Goal: Information Seeking & Learning: Learn about a topic

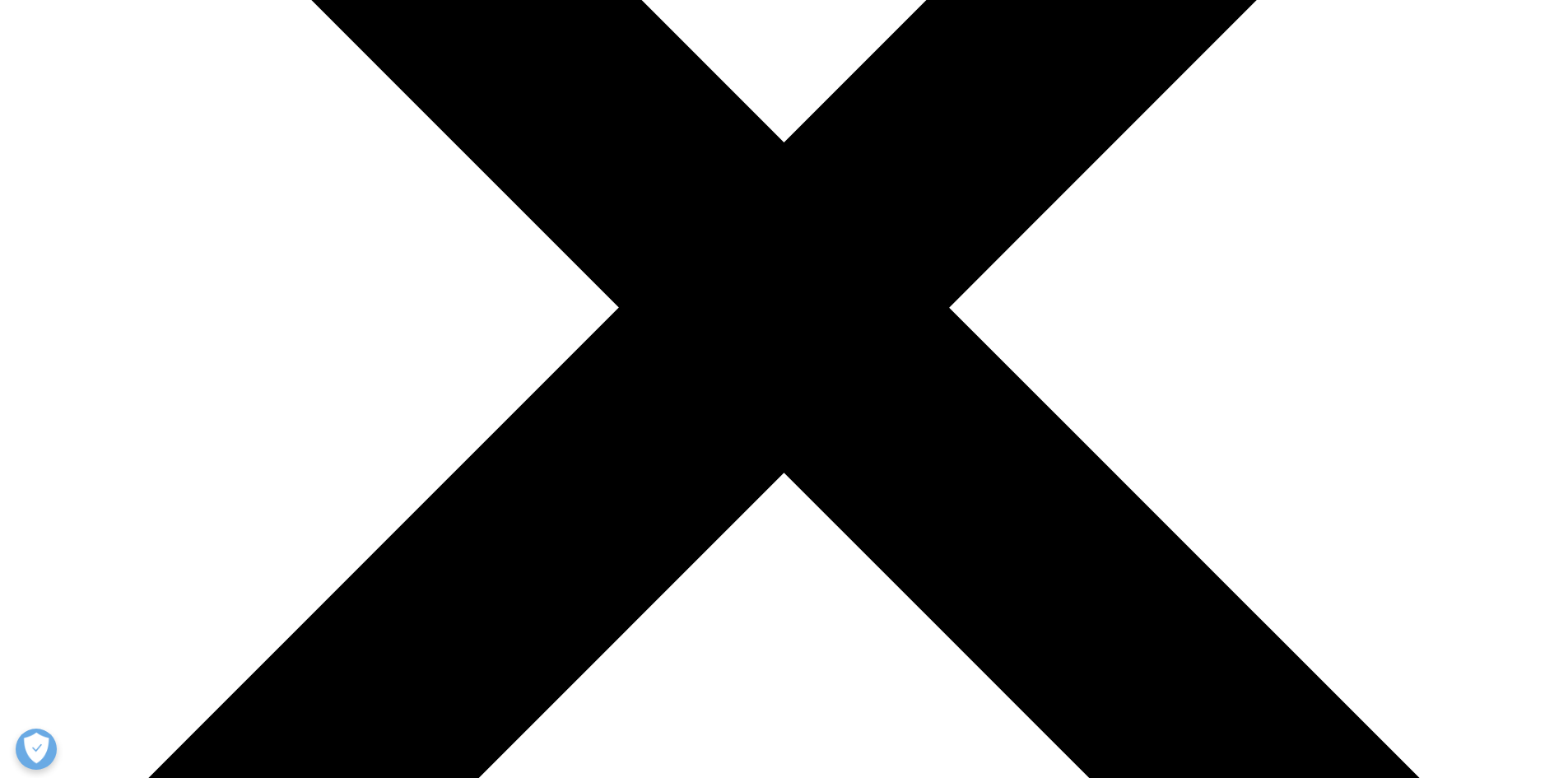
scroll to position [204, 971]
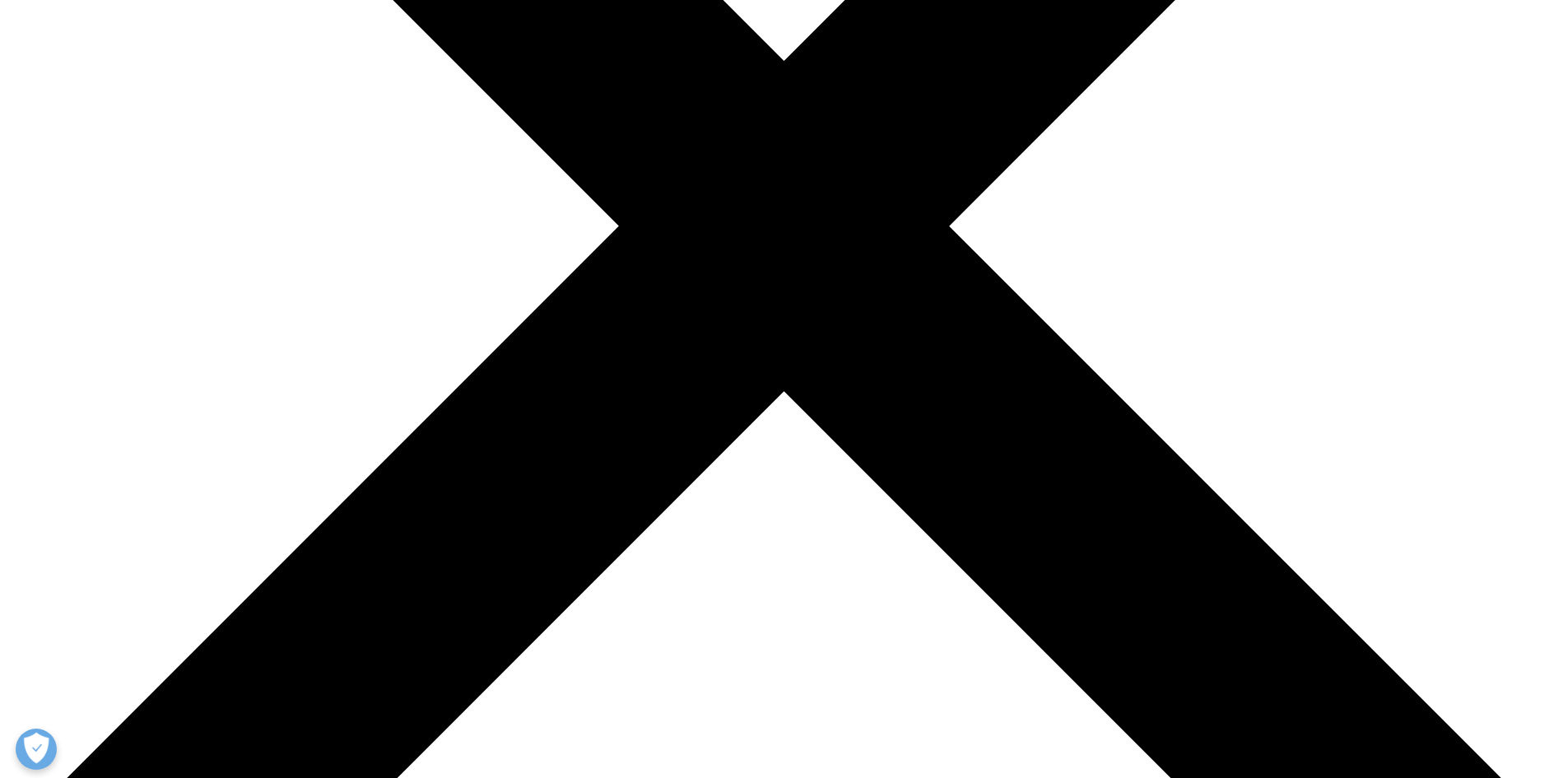
scroll to position [412, 0]
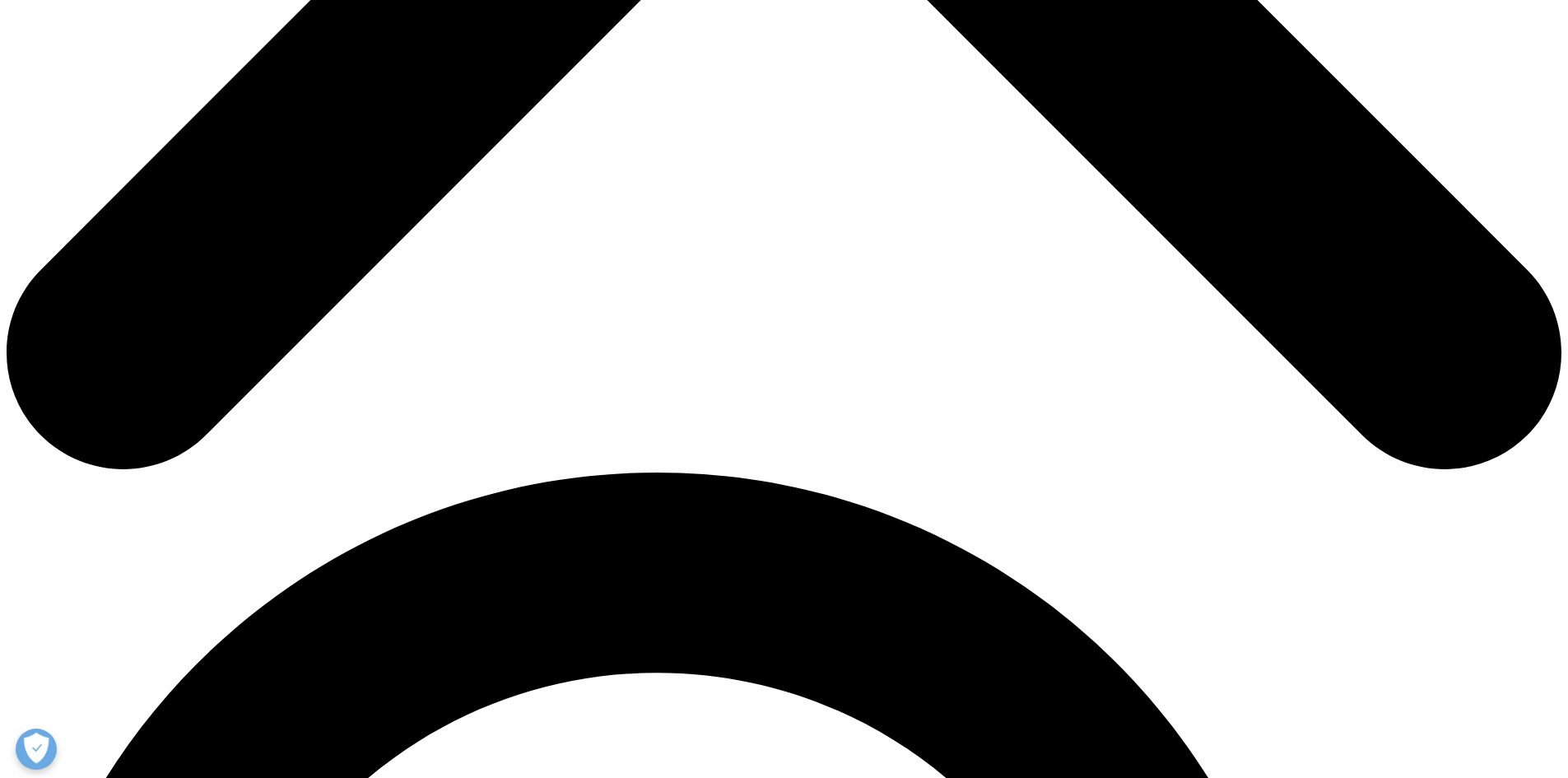
scroll to position [1153, 0]
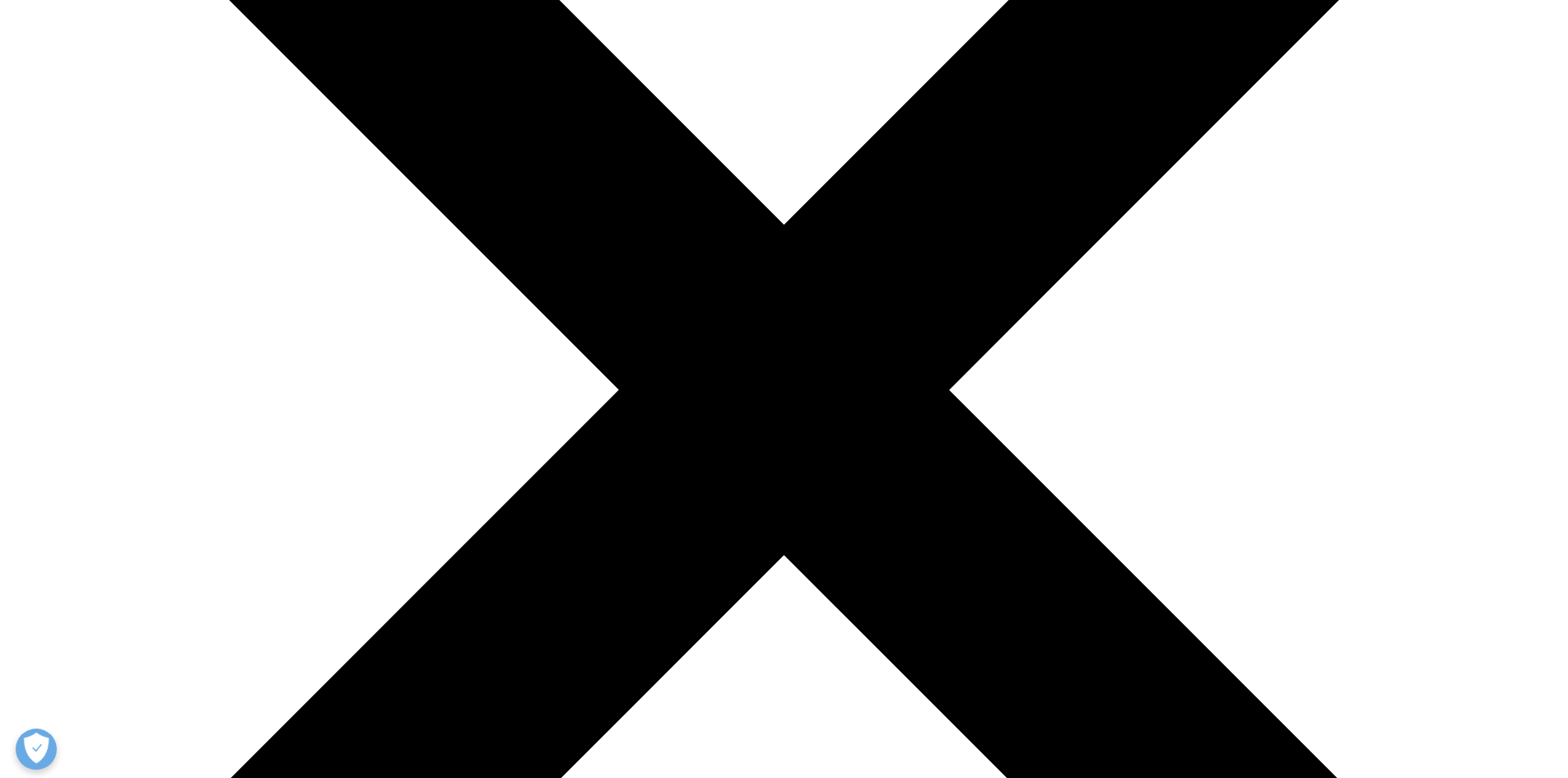
scroll to position [637, 971]
